Goal: Navigation & Orientation: Find specific page/section

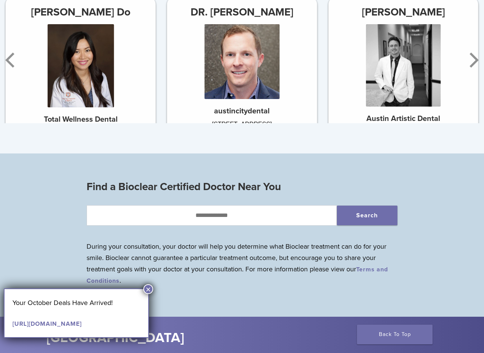
scroll to position [464, 0]
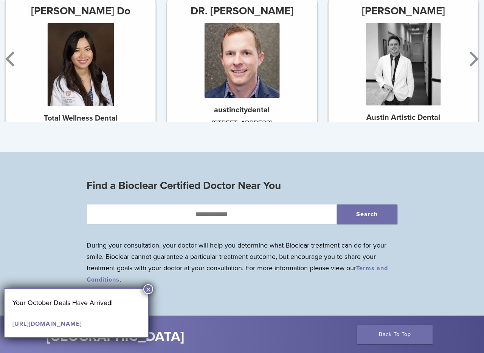
click at [149, 293] on button "×" at bounding box center [148, 290] width 10 height 10
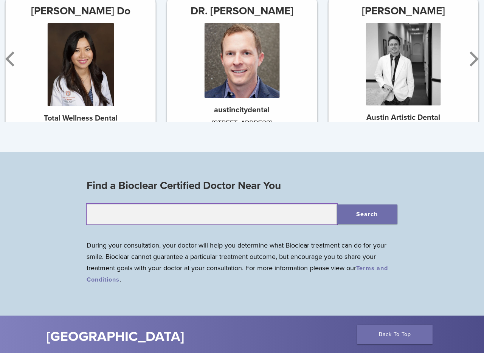
click at [250, 215] on input "text" at bounding box center [212, 214] width 250 height 20
type input "*****"
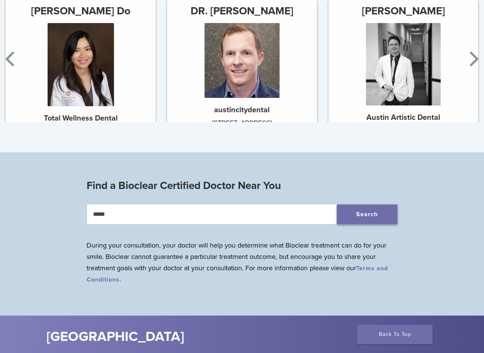
click at [378, 221] on button "Search" at bounding box center [367, 215] width 61 height 20
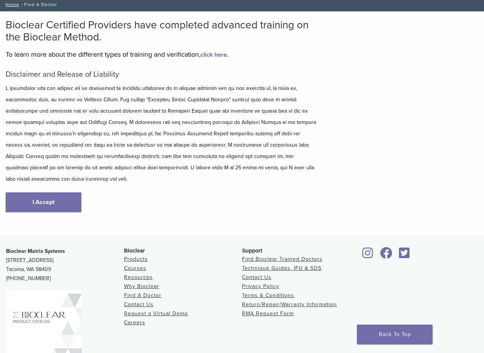
scroll to position [96, 0]
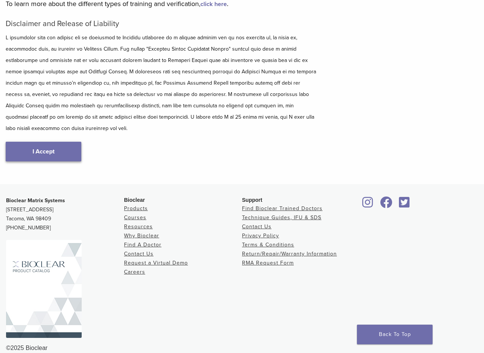
click at [61, 142] on link "I Accept" at bounding box center [44, 152] width 76 height 20
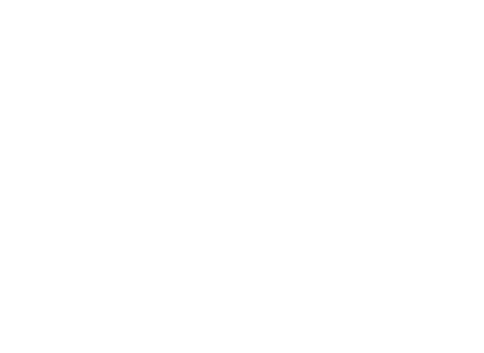
scroll to position [110, 0]
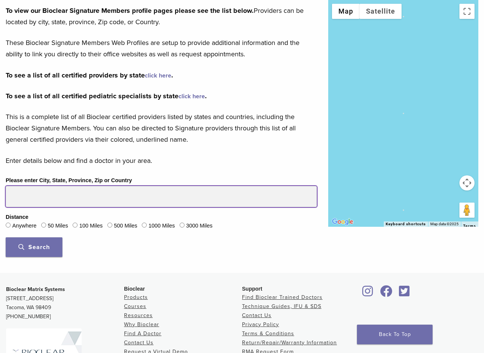
click at [36, 199] on input "Please enter City, State, Province, Zip or Country" at bounding box center [161, 196] width 311 height 21
type input "*****"
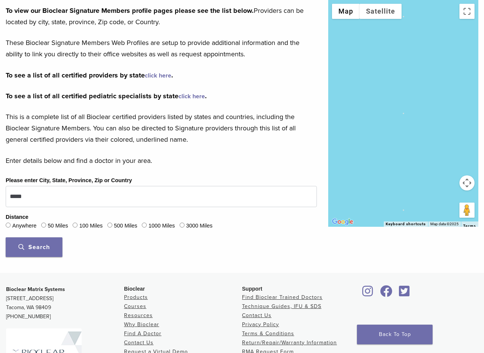
click at [48, 226] on div "50 Miles" at bounding box center [54, 226] width 27 height 10
click at [35, 248] on span "Search" at bounding box center [34, 248] width 31 height 8
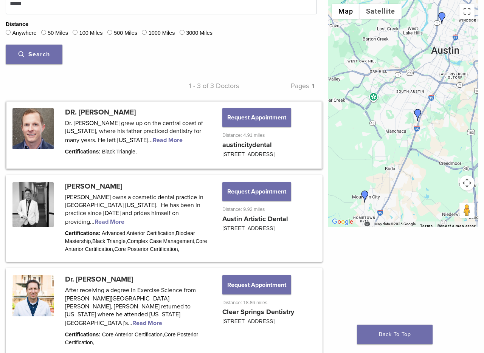
scroll to position [304, 0]
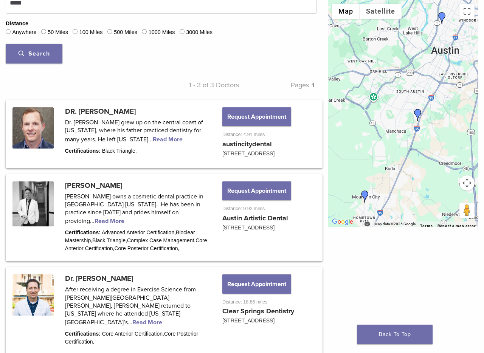
click at [443, 16] on img "DR. Steven Cook" at bounding box center [442, 18] width 12 height 12
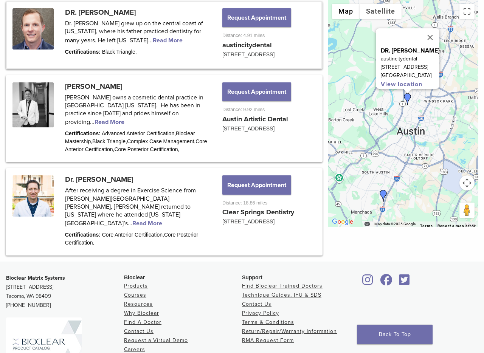
scroll to position [404, 0]
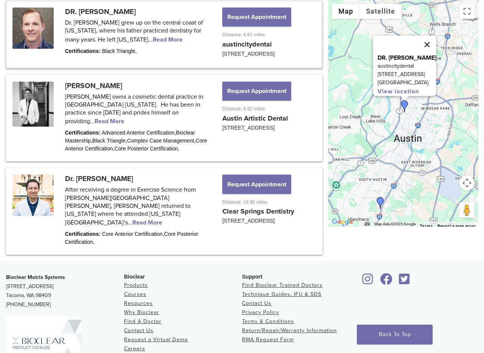
click at [436, 36] on button "Close" at bounding box center [427, 45] width 18 height 18
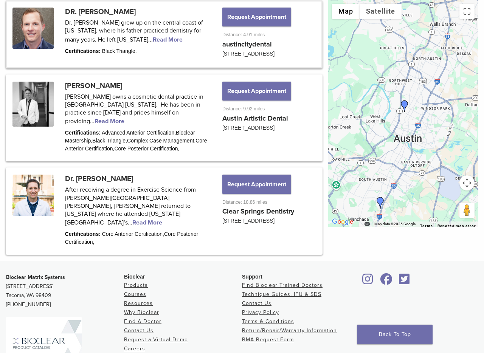
click at [406, 103] on img "DR. Steven Cook" at bounding box center [405, 106] width 12 height 12
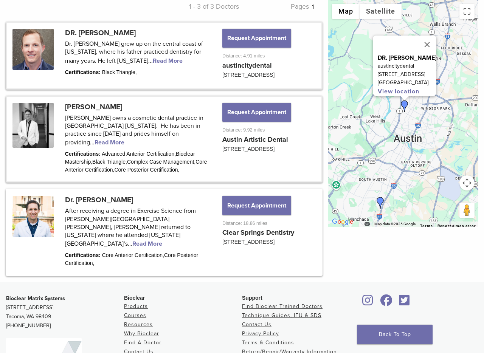
scroll to position [384, 0]
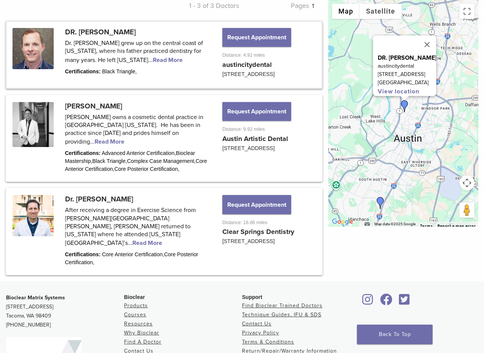
click at [380, 200] on img "Dr. Jarett Hulse" at bounding box center [381, 203] width 12 height 12
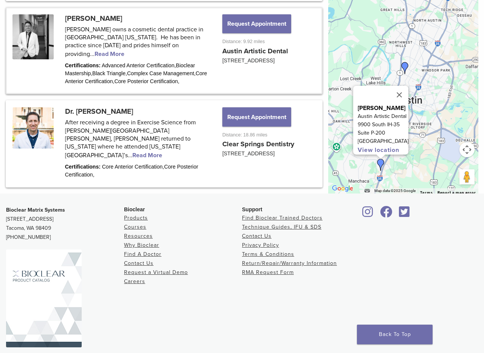
scroll to position [486, 0]
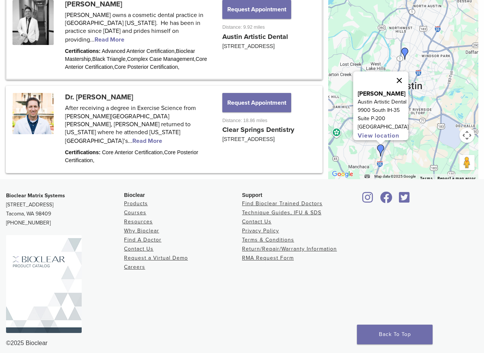
click at [403, 72] on button "Close" at bounding box center [400, 81] width 18 height 18
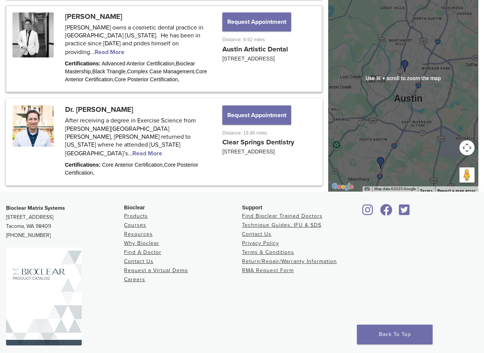
scroll to position [473, 0]
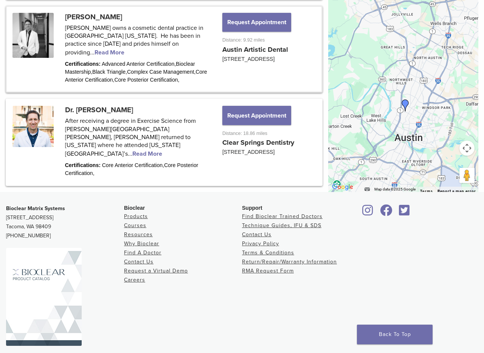
drag, startPoint x: 398, startPoint y: 115, endPoint x: 401, endPoint y: 125, distance: 10.1
click at [398, 152] on div at bounding box center [403, 78] width 150 height 227
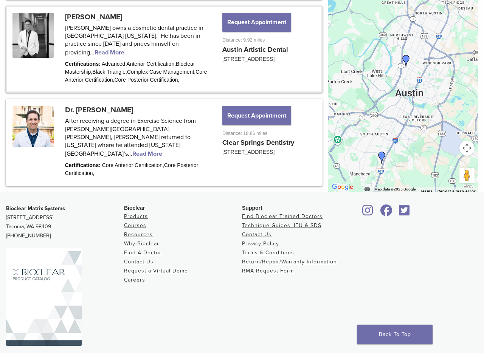
drag, startPoint x: 414, startPoint y: 98, endPoint x: 415, endPoint y: 59, distance: 38.6
click at [415, 59] on div at bounding box center [403, 78] width 150 height 227
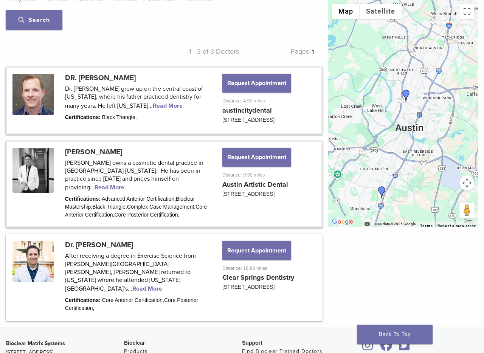
scroll to position [338, 0]
click at [151, 92] on link at bounding box center [164, 100] width 315 height 66
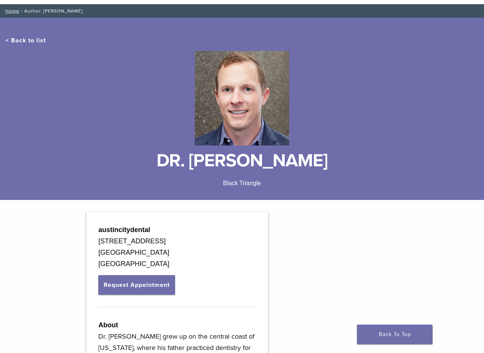
scroll to position [36, 0]
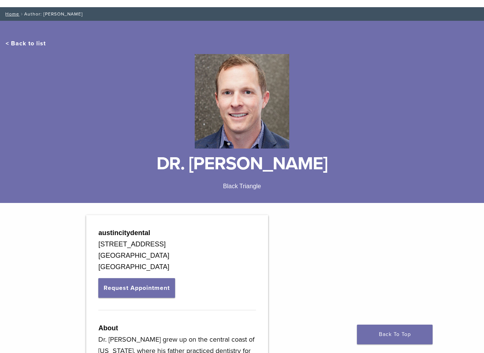
click at [33, 44] on link "< Back to list" at bounding box center [26, 44] width 40 height 8
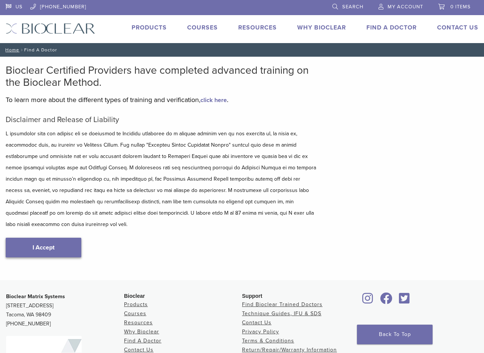
click at [70, 244] on link "I Accept" at bounding box center [44, 248] width 76 height 20
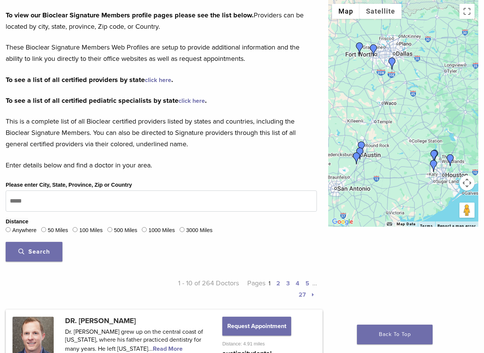
scroll to position [109, 0]
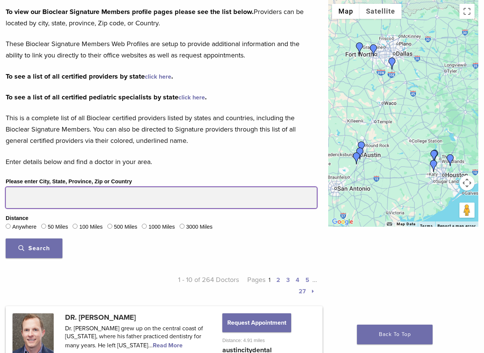
click at [35, 192] on input "Please enter City, State, Province, Zip or Country" at bounding box center [161, 197] width 311 height 21
type input "*****"
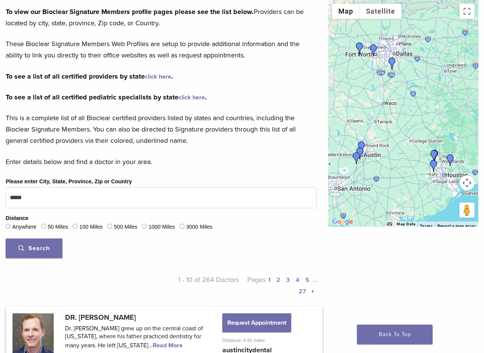
click at [45, 247] on span "Search" at bounding box center [34, 249] width 31 height 8
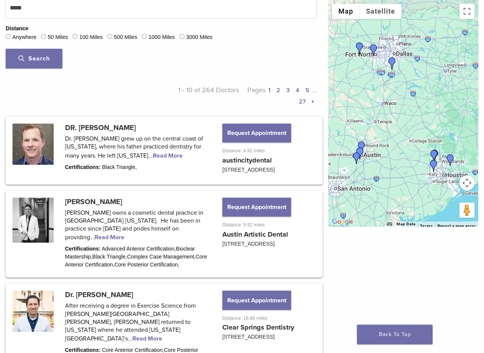
scroll to position [300, 0]
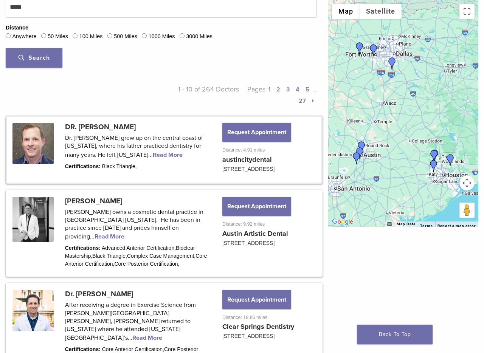
click at [168, 139] on link at bounding box center [164, 150] width 315 height 66
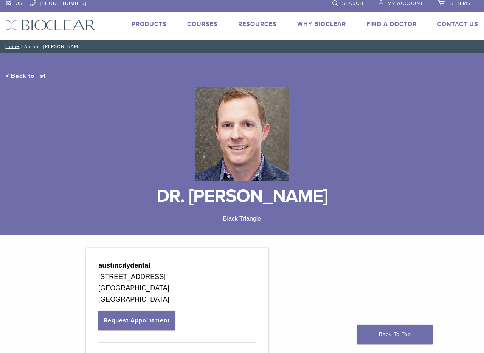
scroll to position [5, 0]
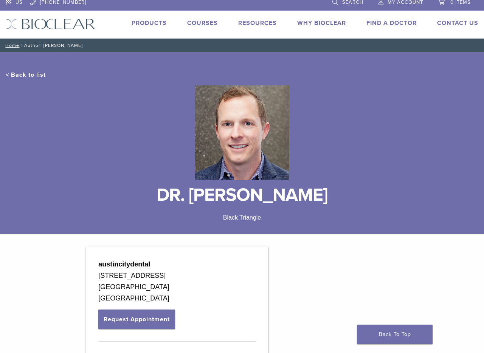
click at [40, 73] on link "< Back to list" at bounding box center [26, 75] width 40 height 8
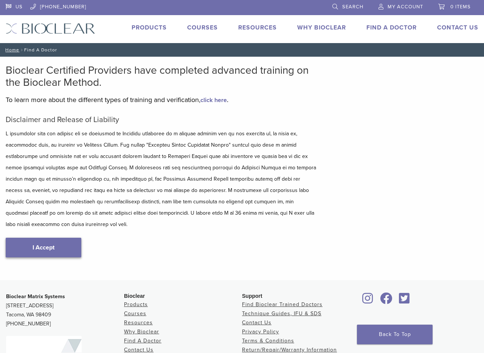
click at [54, 238] on link "I Accept" at bounding box center [44, 248] width 76 height 20
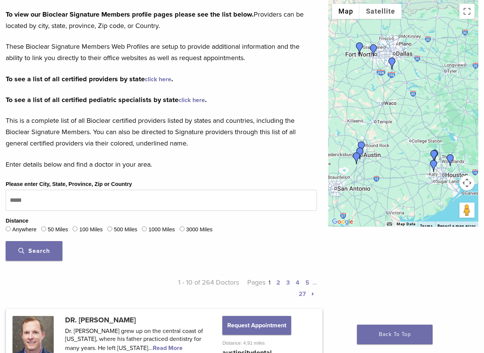
scroll to position [116, 0]
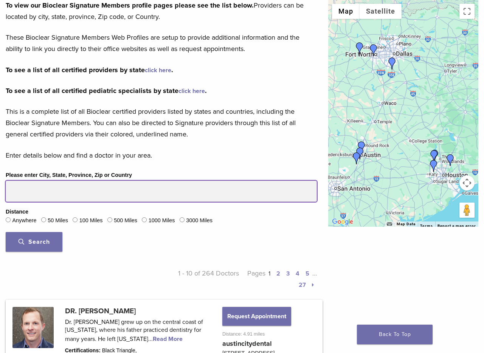
click at [44, 195] on input "Please enter City, State, Province, Zip or Country" at bounding box center [161, 191] width 311 height 21
type input "*****"
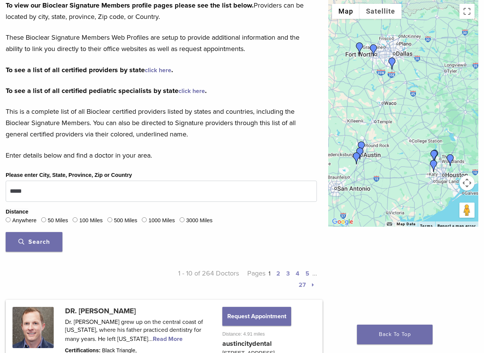
click at [47, 245] on span "Search" at bounding box center [34, 242] width 31 height 8
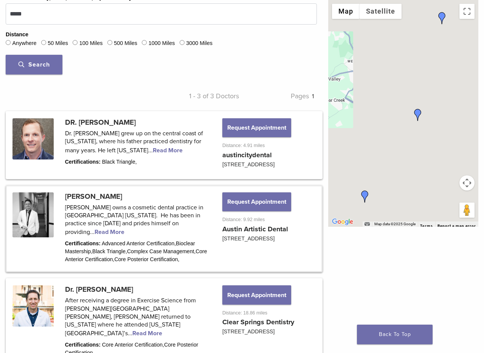
scroll to position [294, 0]
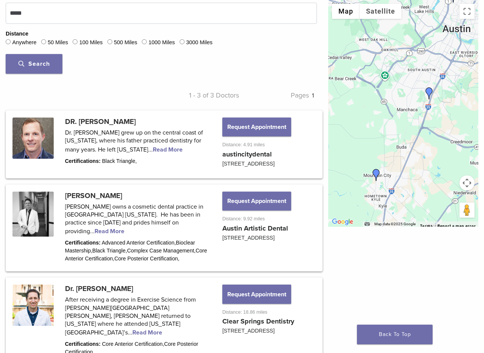
drag, startPoint x: 455, startPoint y: 120, endPoint x: 466, endPoint y: 100, distance: 23.7
click at [466, 100] on div at bounding box center [403, 113] width 150 height 227
click at [376, 173] on img "Dr. David McIntyre" at bounding box center [376, 175] width 12 height 12
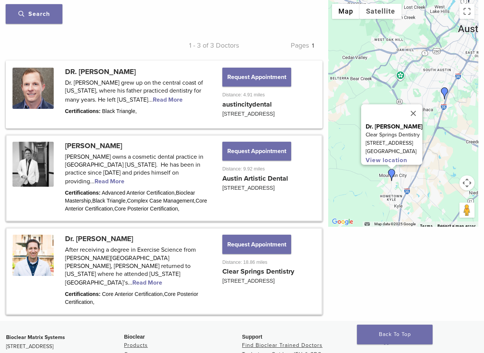
scroll to position [333, 0]
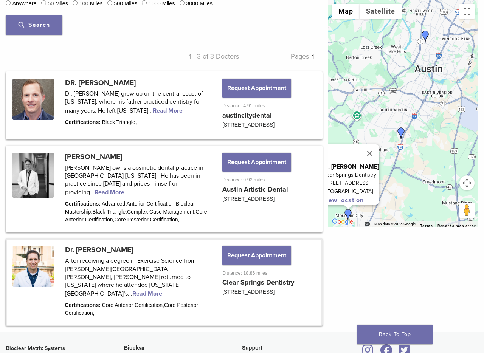
drag, startPoint x: 453, startPoint y: 139, endPoint x: 408, endPoint y: 181, distance: 60.8
click at [408, 181] on div "Dr. David McIntyre Clear Springs Dentistry 115 Kohlers Crossing Suite 100 Kyle,…" at bounding box center [403, 113] width 150 height 227
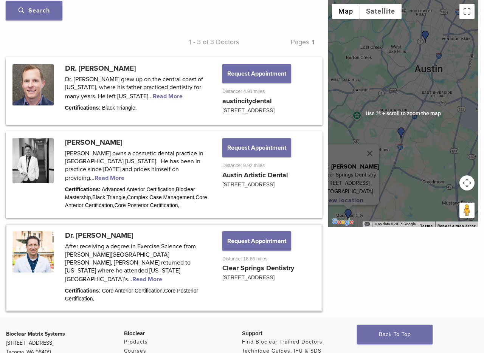
scroll to position [348, 0]
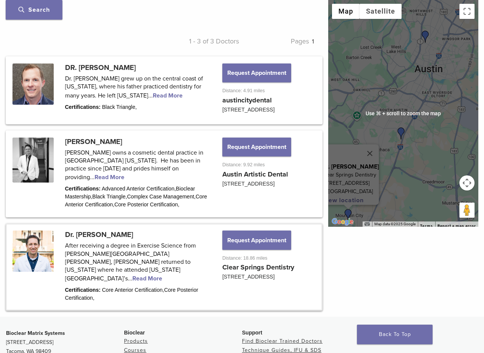
click at [427, 35] on img "DR. Steven Cook" at bounding box center [426, 37] width 12 height 12
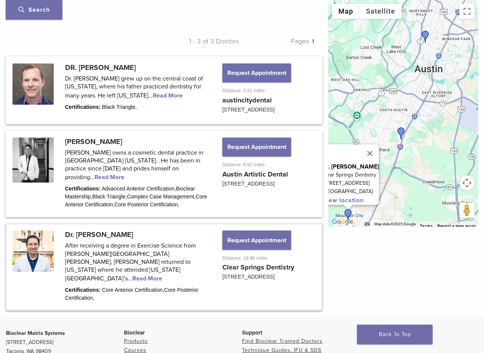
click at [428, 34] on img "DR. Steven Cook" at bounding box center [426, 37] width 12 height 12
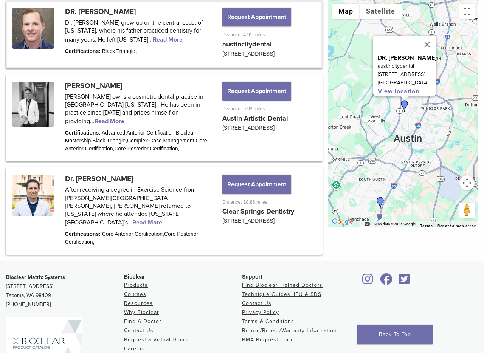
scroll to position [406, 0]
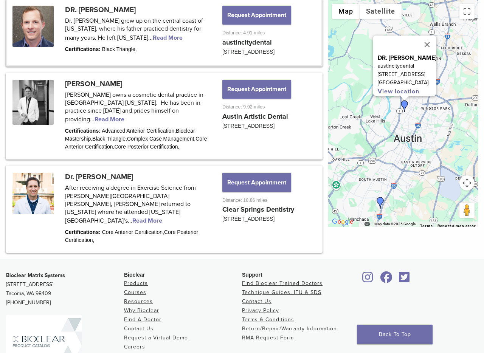
click at [388, 88] on link "View location" at bounding box center [399, 92] width 42 height 8
click at [167, 25] on link at bounding box center [164, 33] width 315 height 66
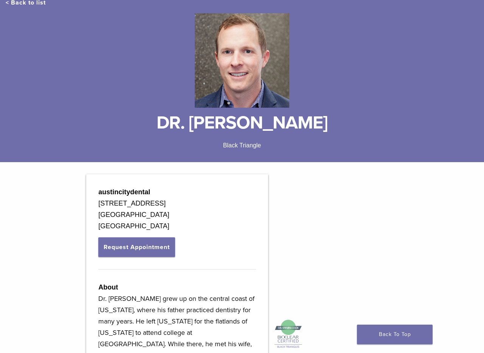
scroll to position [78, 0]
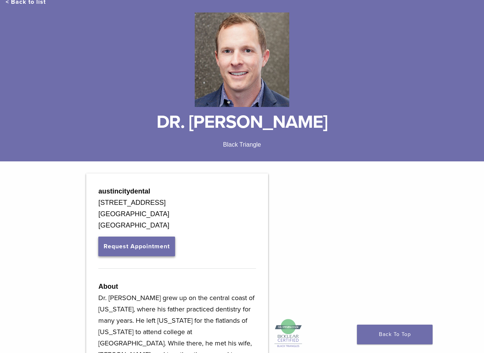
click at [153, 245] on button "Request Appointment" at bounding box center [136, 247] width 77 height 20
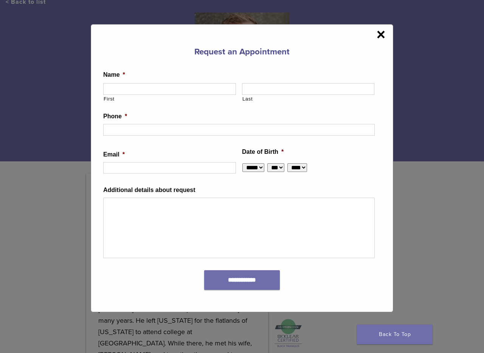
click at [382, 36] on span "×" at bounding box center [381, 34] width 9 height 15
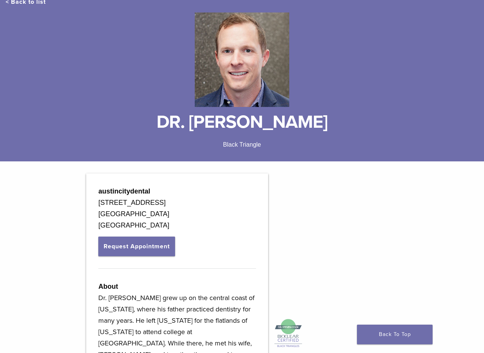
drag, startPoint x: 179, startPoint y: 122, endPoint x: 303, endPoint y: 122, distance: 123.7
click at [305, 121] on h1 "DR. [PERSON_NAME]" at bounding box center [242, 122] width 473 height 18
copy h1 "DR. [PERSON_NAME]"
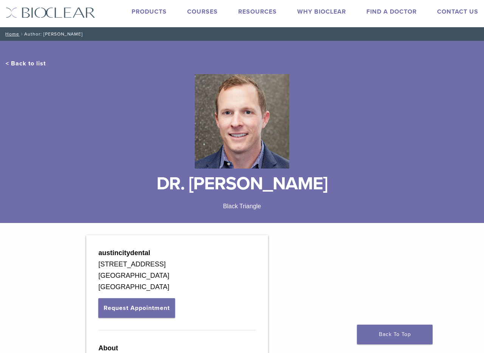
scroll to position [0, 0]
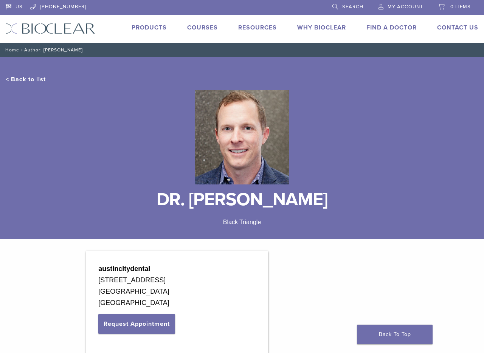
click at [153, 28] on link "Products" at bounding box center [149, 28] width 35 height 8
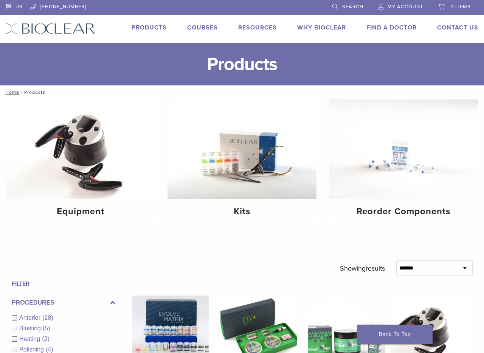
click at [393, 27] on link "Find A Doctor" at bounding box center [392, 28] width 50 height 8
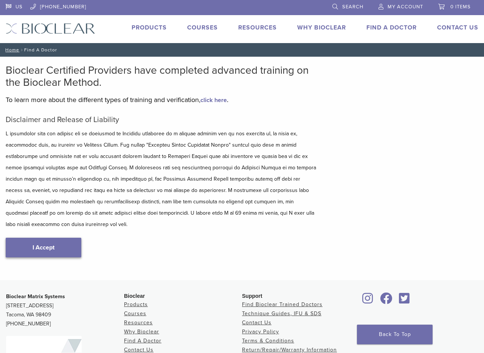
click at [68, 238] on link "I Accept" at bounding box center [44, 248] width 76 height 20
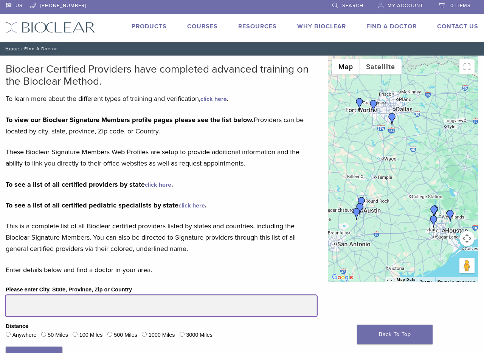
click at [43, 307] on input "Please enter City, State, Province, Zip or Country" at bounding box center [161, 306] width 311 height 21
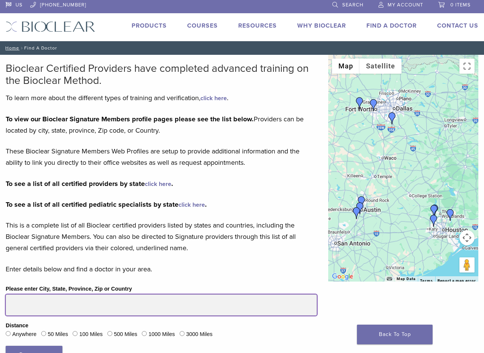
click at [45, 307] on input "Please enter City, State, Province, Zip or Country" at bounding box center [161, 305] width 311 height 21
type input "*****"
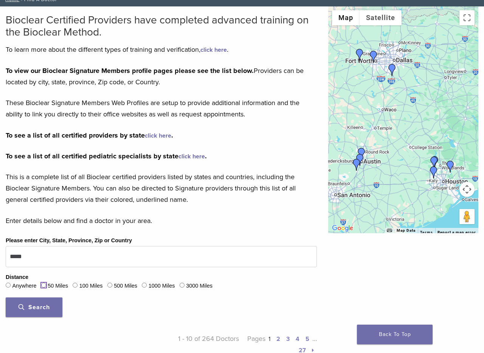
scroll to position [58, 0]
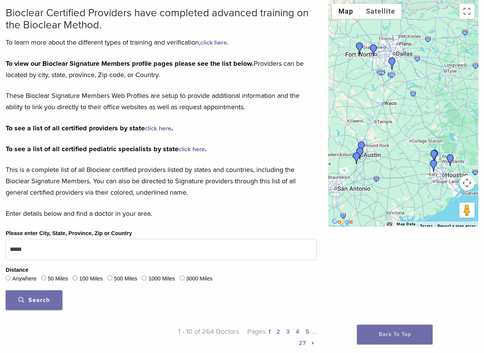
click at [42, 305] on button "Search" at bounding box center [34, 301] width 57 height 20
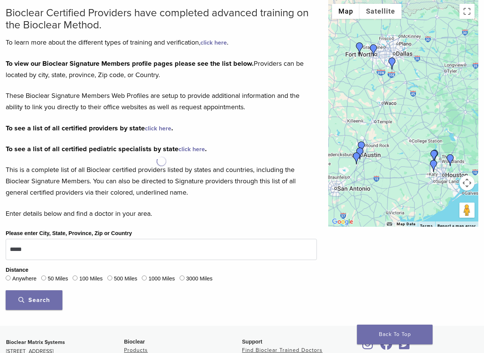
click at [38, 304] on button "Search" at bounding box center [34, 301] width 57 height 20
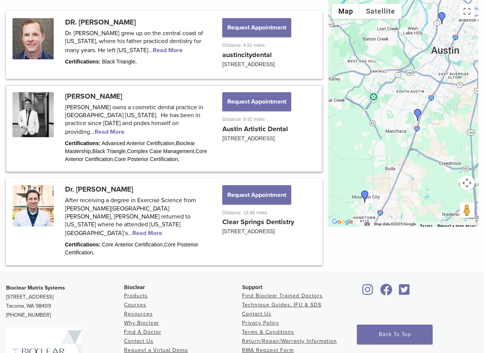
scroll to position [400, 0]
